Goal: Find specific page/section: Find specific page/section

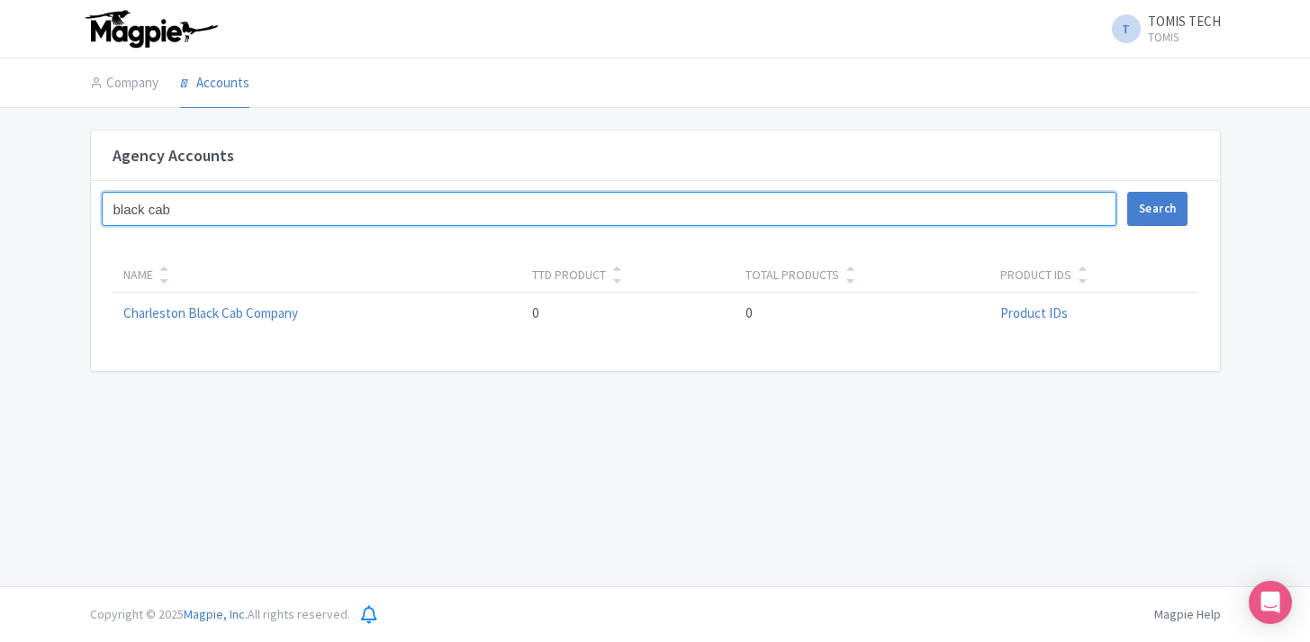
click at [176, 213] on input "black cab" at bounding box center [609, 209] width 1015 height 34
click at [176, 210] on input "black cab" at bounding box center [609, 209] width 1015 height 34
type input "kona cloud"
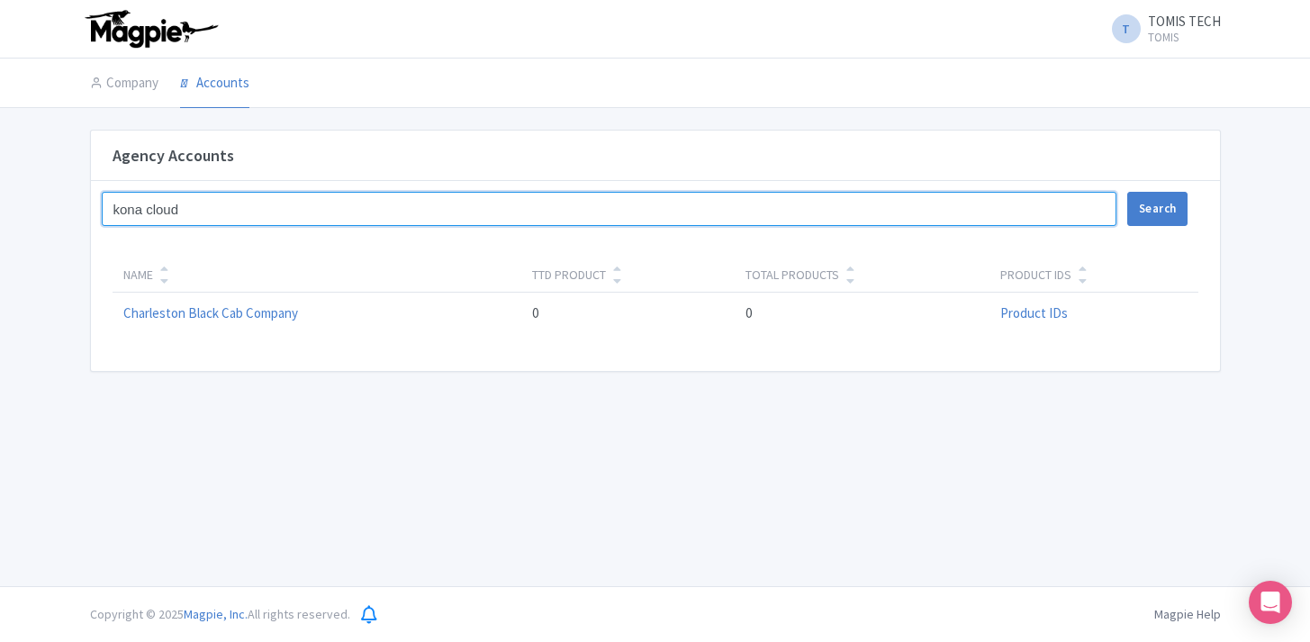
click at [1127, 192] on button "Search" at bounding box center [1157, 209] width 60 height 34
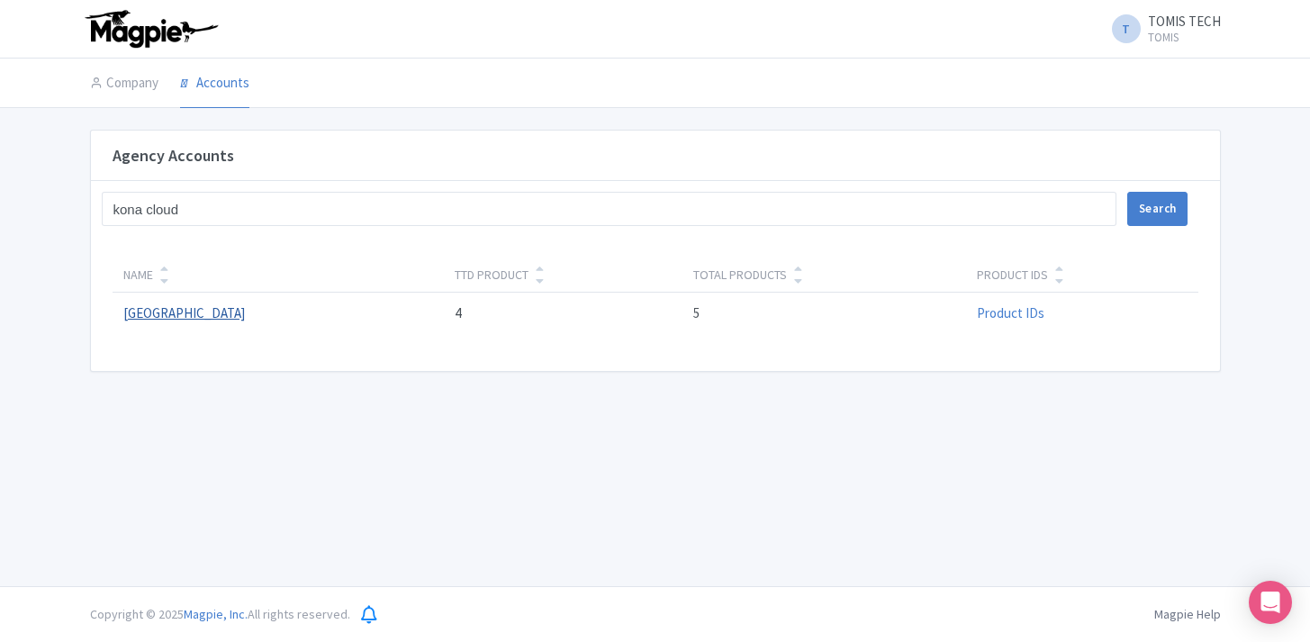
click at [245, 315] on link "[GEOGRAPHIC_DATA]" at bounding box center [184, 312] width 122 height 17
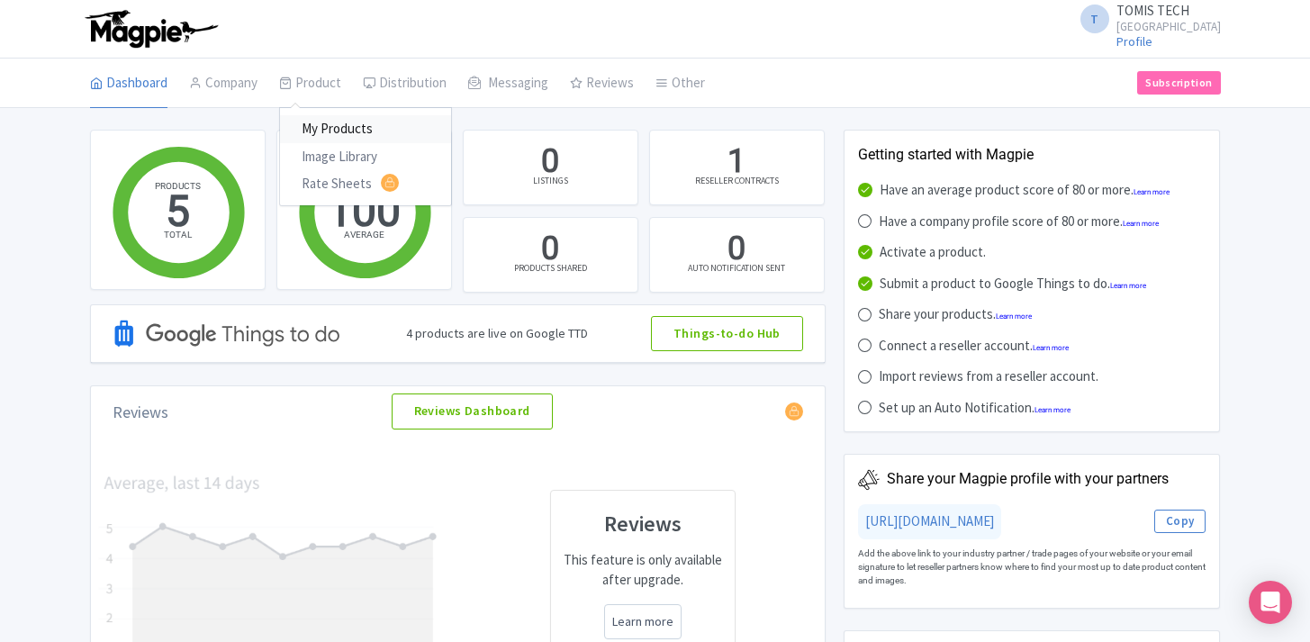
click at [322, 126] on link "My Products" at bounding box center [365, 129] width 171 height 28
